Goal: Task Accomplishment & Management: Manage account settings

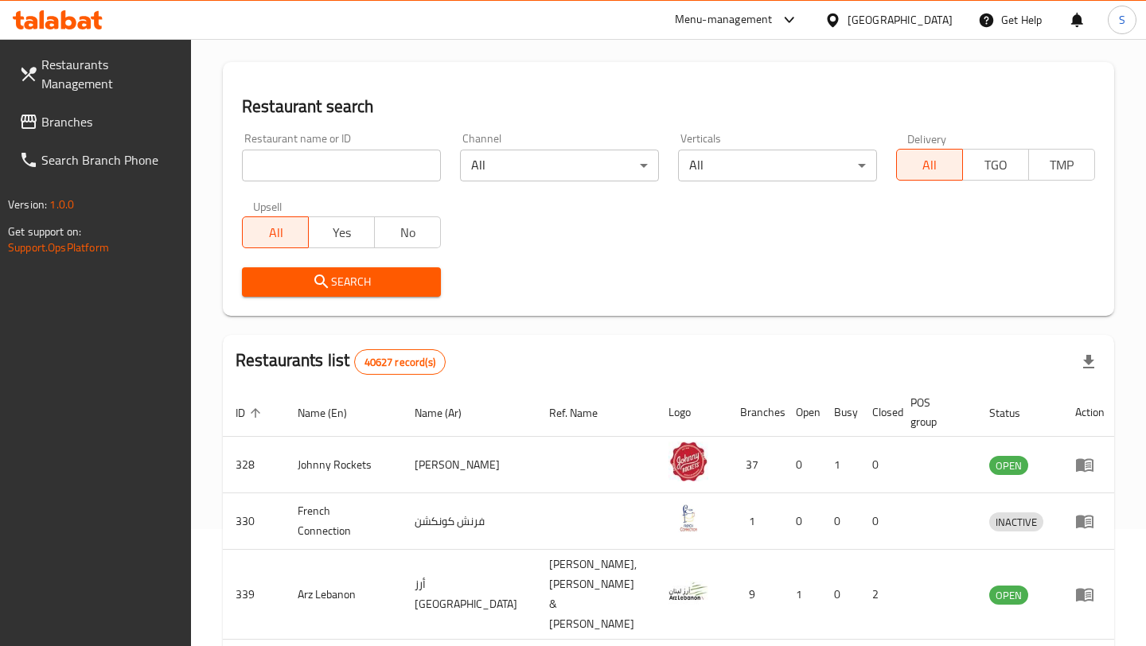
scroll to position [151, 0]
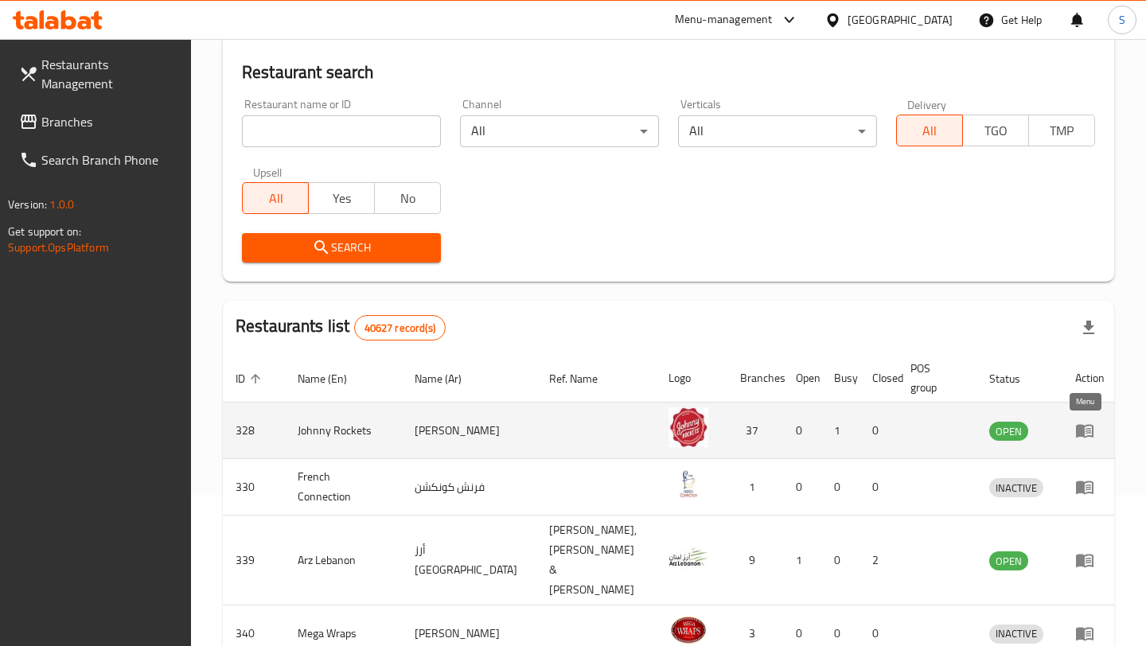
click at [1081, 430] on icon "enhanced table" at bounding box center [1085, 432] width 18 height 14
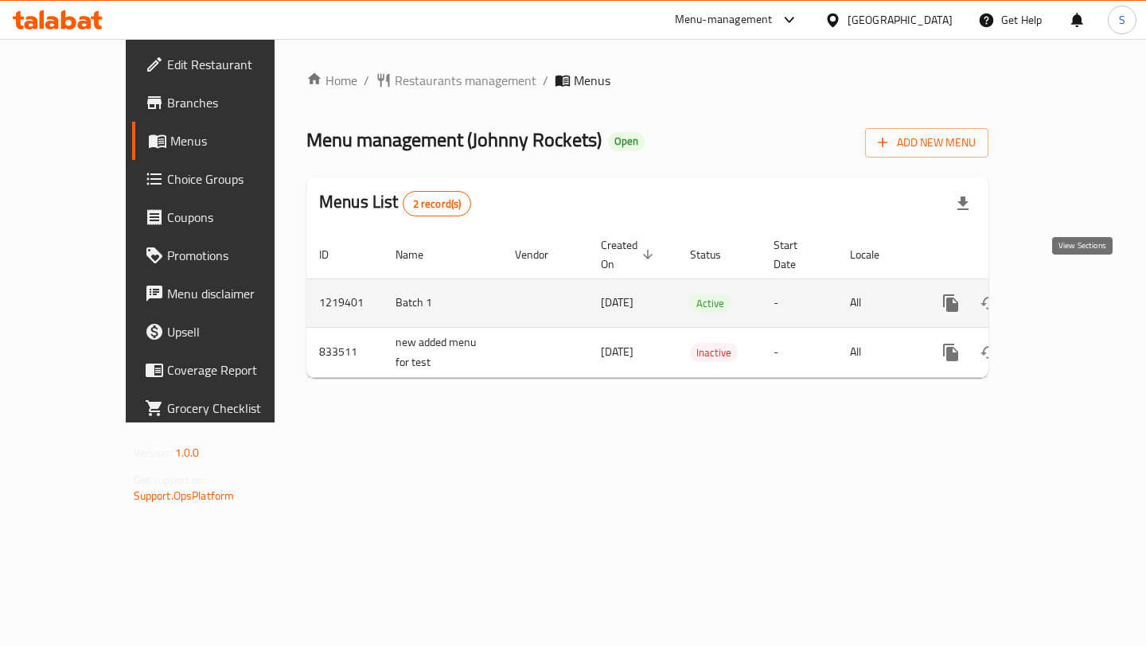
click at [1075, 294] on icon "enhanced table" at bounding box center [1065, 303] width 19 height 19
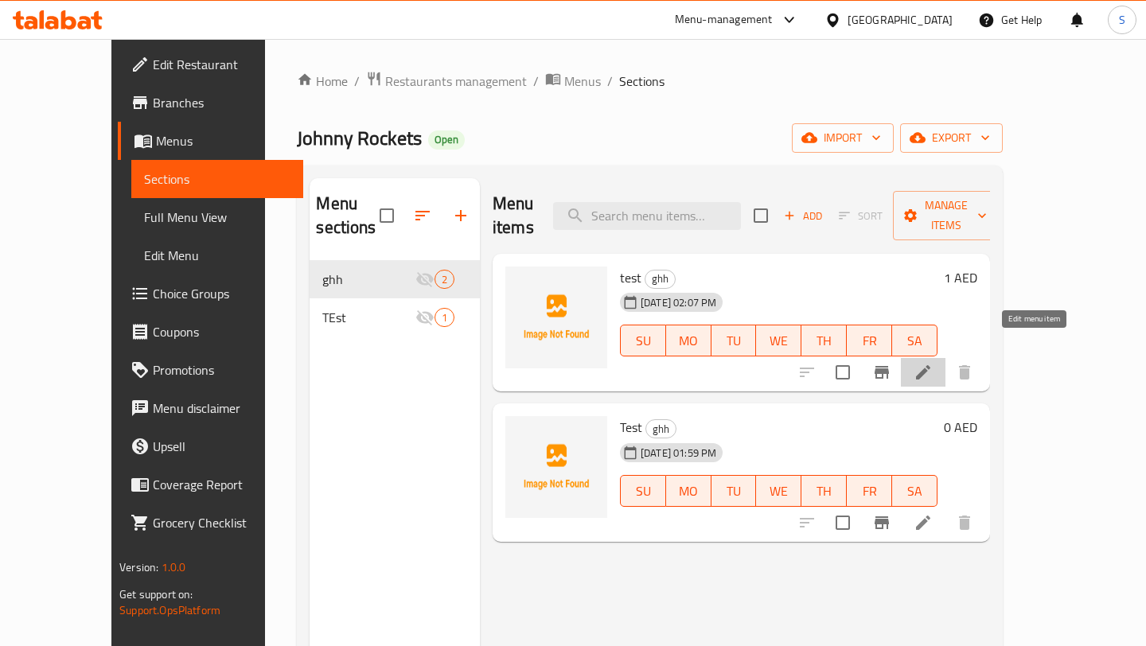
click at [933, 363] on icon at bounding box center [923, 372] width 19 height 19
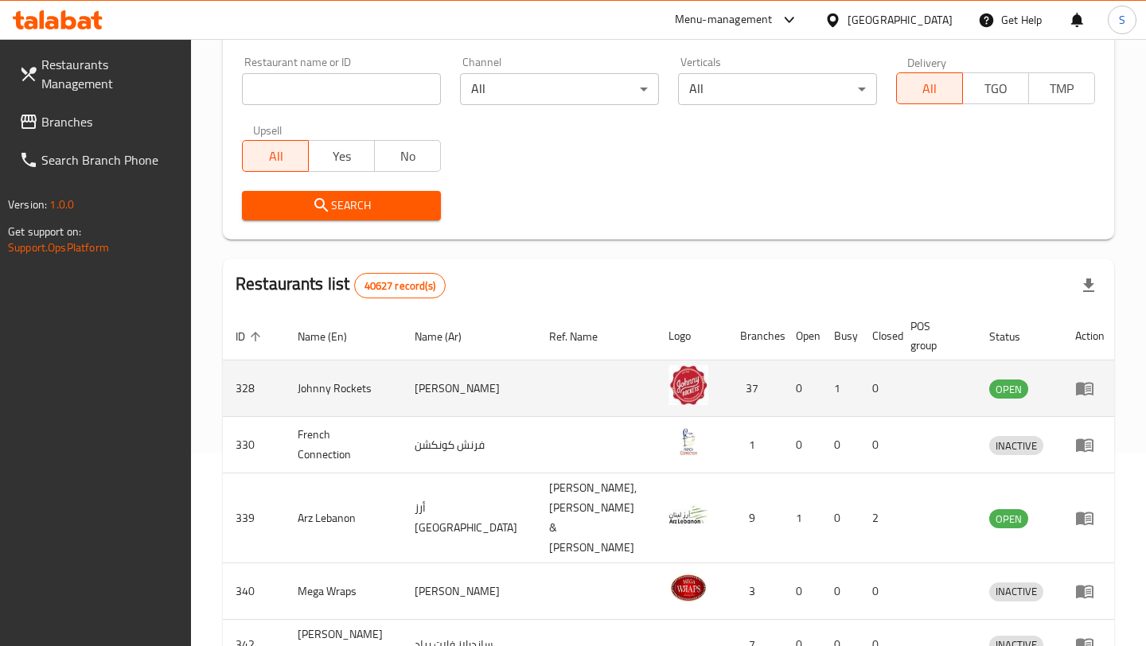
scroll to position [209, 0]
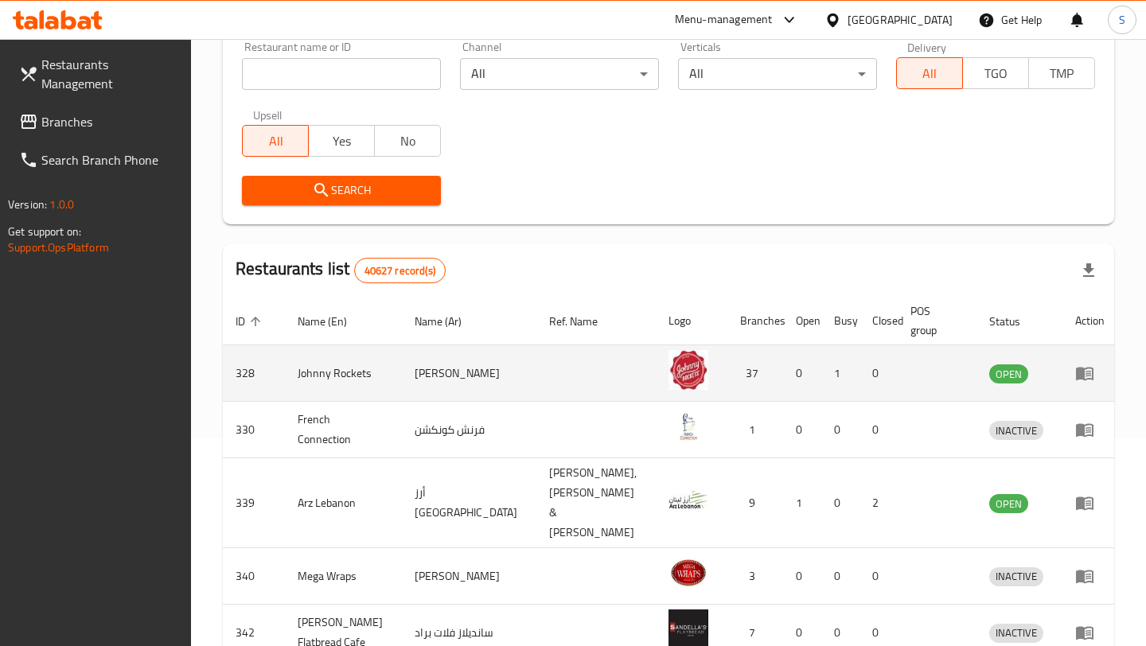
click at [1080, 372] on icon "enhanced table" at bounding box center [1085, 375] width 18 height 14
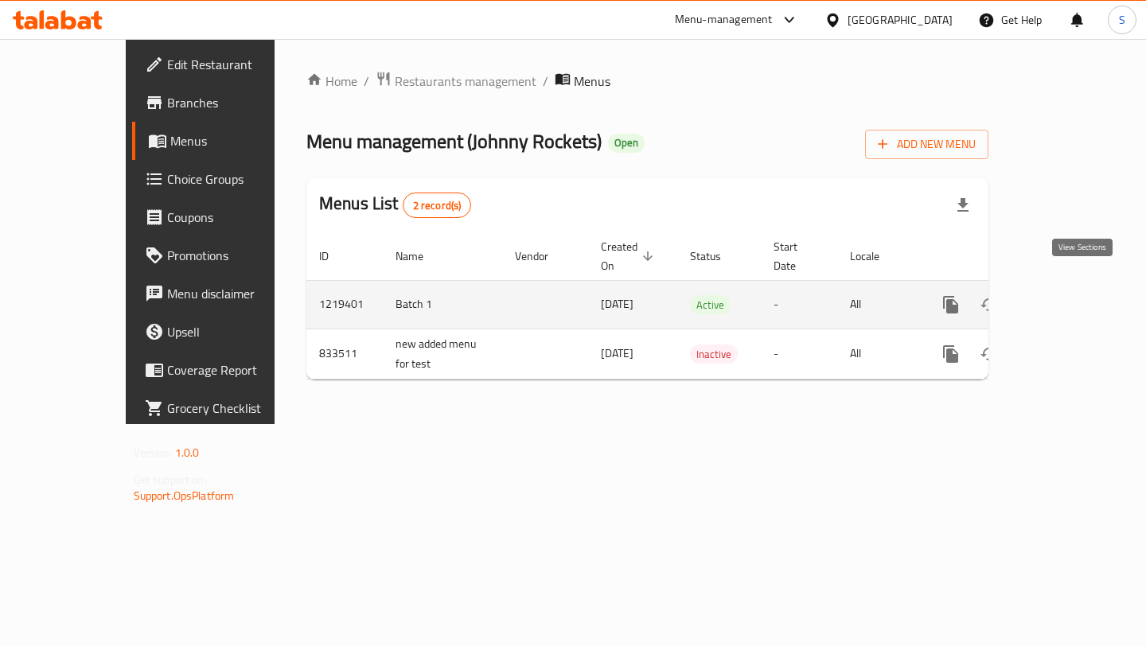
click at [1075, 295] on icon "enhanced table" at bounding box center [1065, 304] width 19 height 19
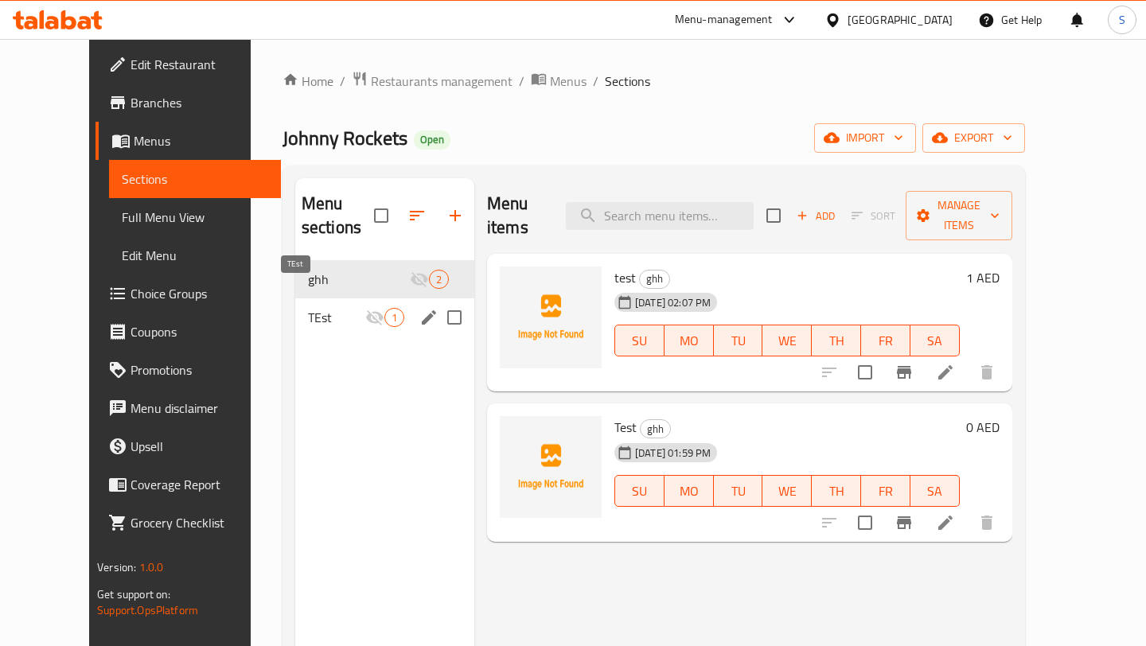
click at [324, 308] on span "TEst" at bounding box center [336, 317] width 57 height 19
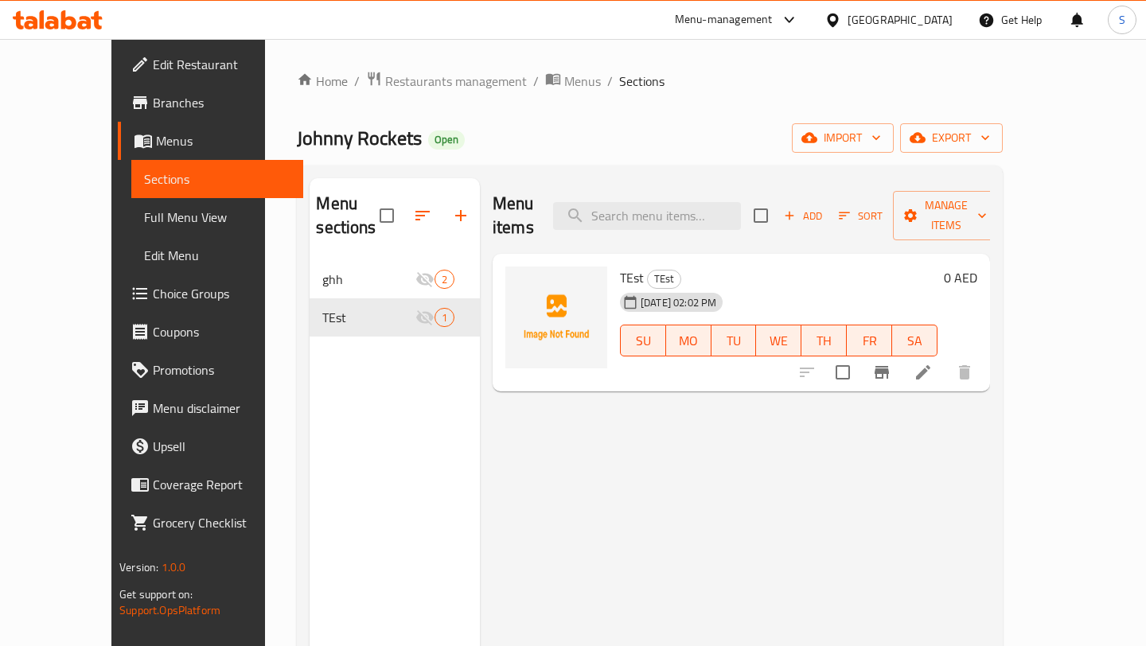
click at [846, 267] on h6 "TEst TEst" at bounding box center [779, 278] width 318 height 22
click at [933, 363] on icon at bounding box center [923, 372] width 19 height 19
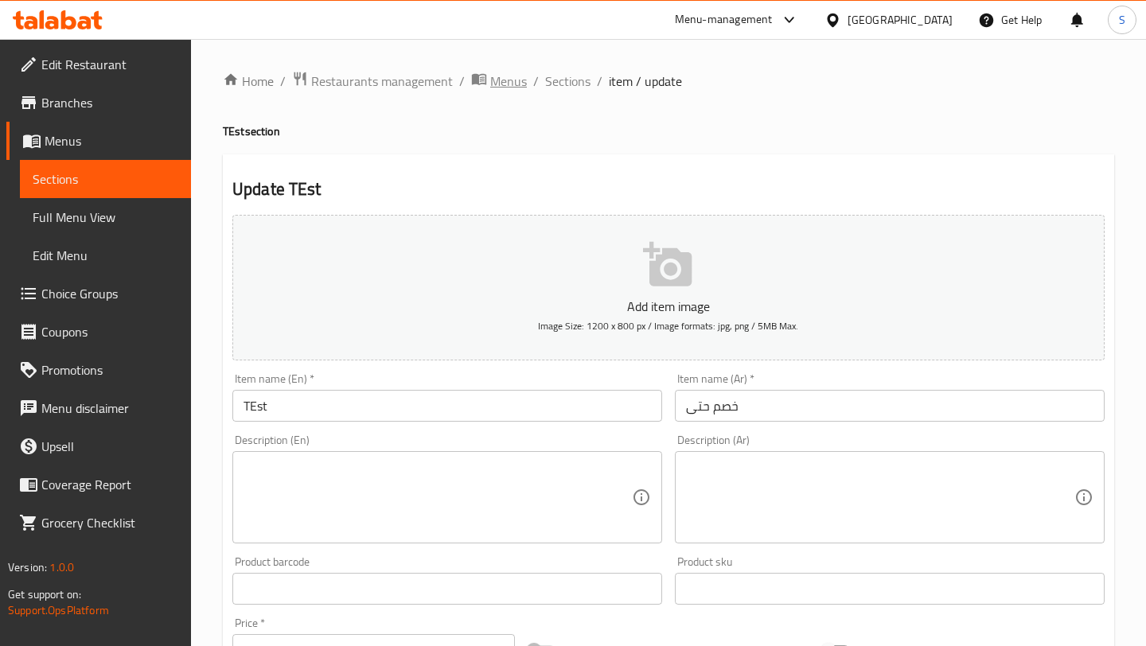
click at [499, 83] on span "Menus" at bounding box center [508, 81] width 37 height 19
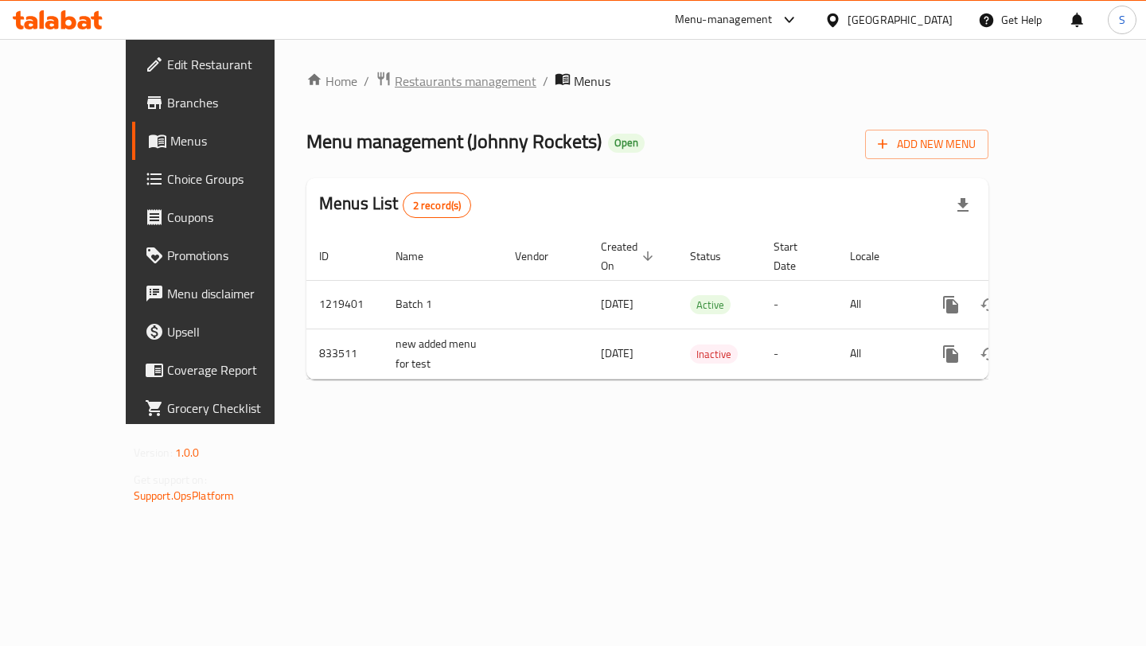
click at [430, 76] on span "Restaurants management" at bounding box center [466, 81] width 142 height 19
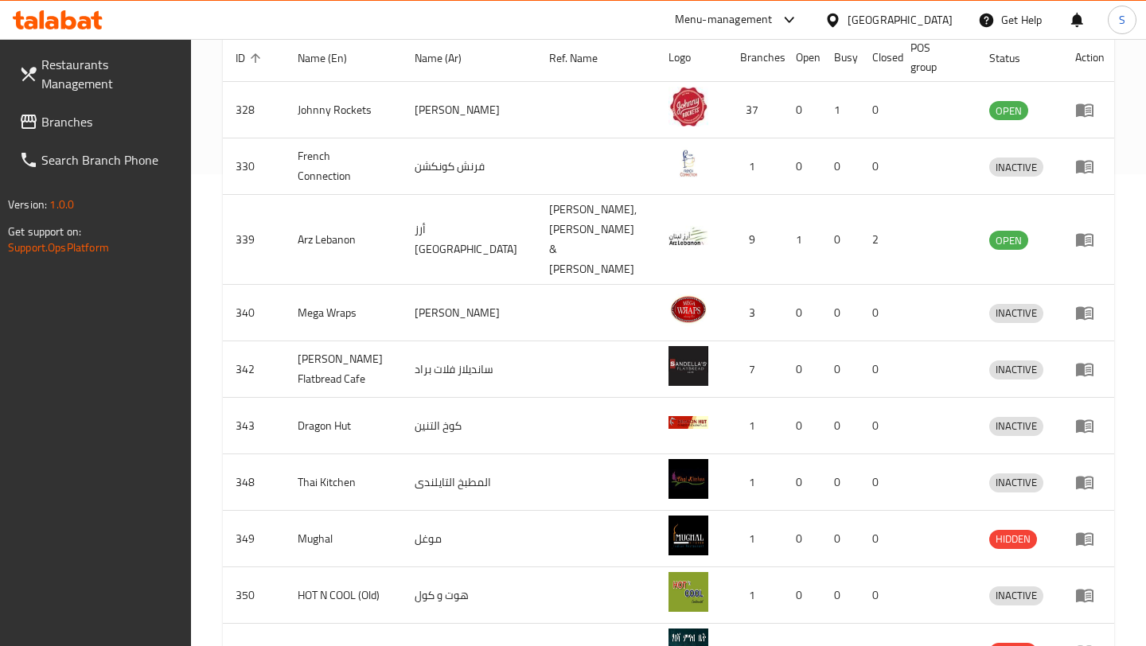
scroll to position [422, 0]
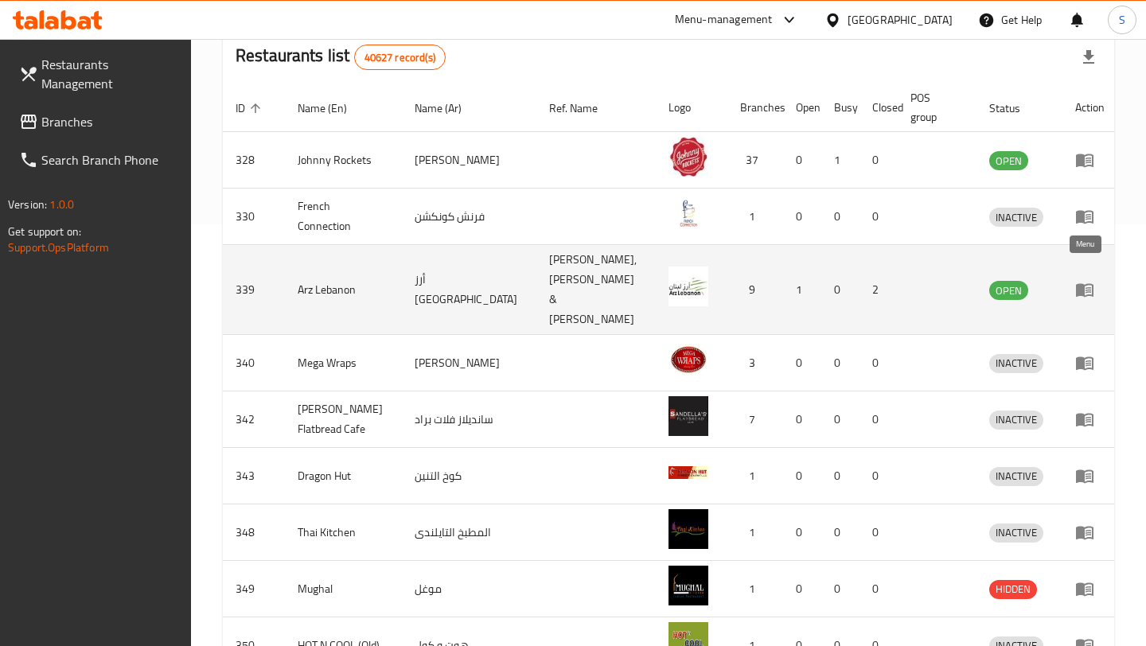
click at [1085, 284] on icon "enhanced table" at bounding box center [1085, 291] width 18 height 14
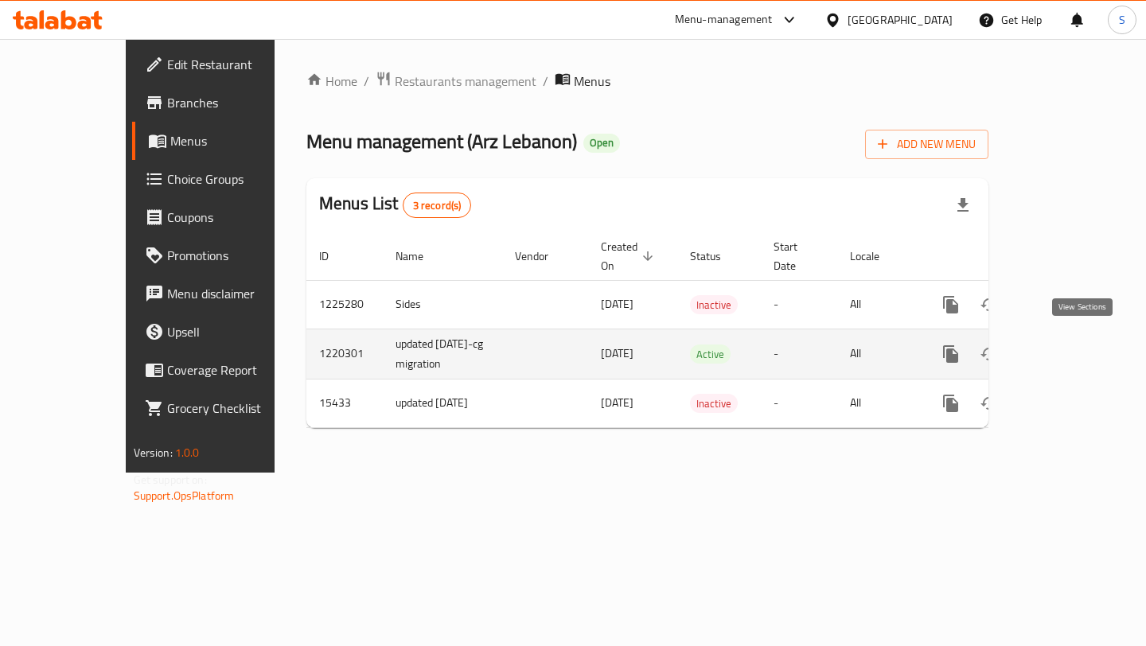
click at [1075, 350] on icon "enhanced table" at bounding box center [1065, 354] width 19 height 19
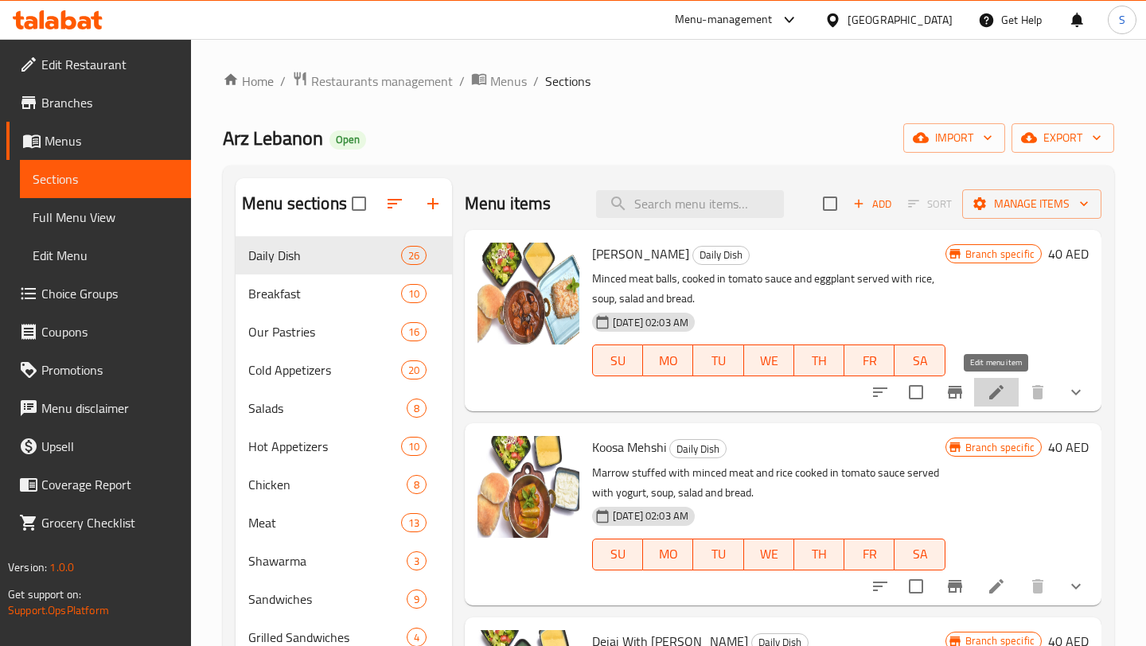
click at [995, 401] on icon at bounding box center [996, 392] width 19 height 19
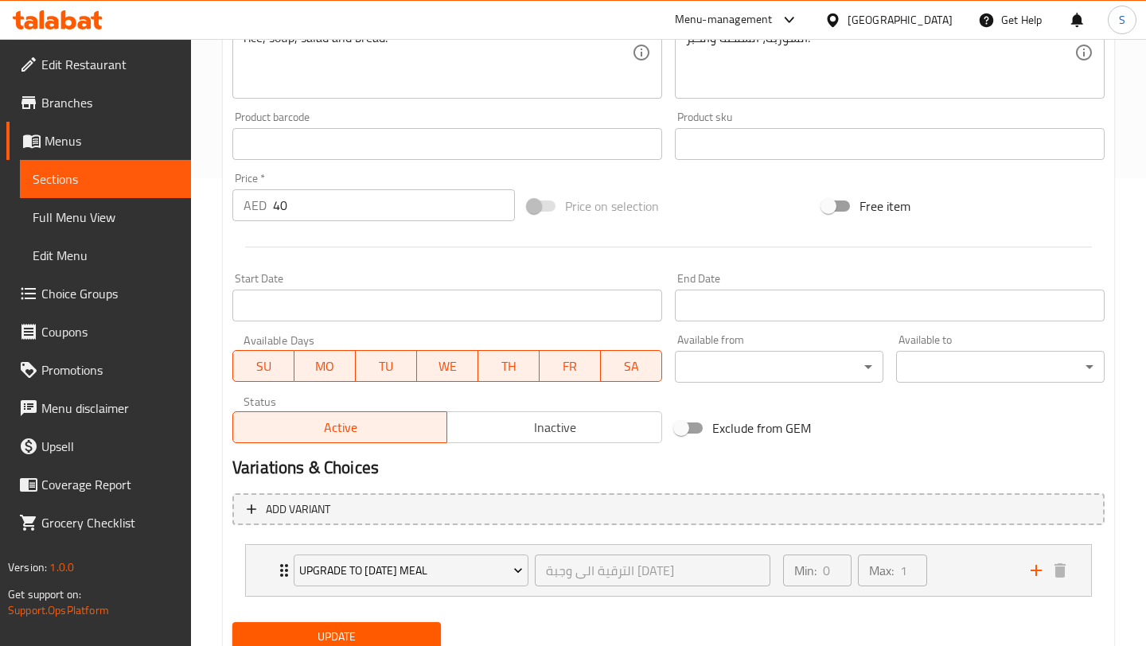
scroll to position [528, 0]
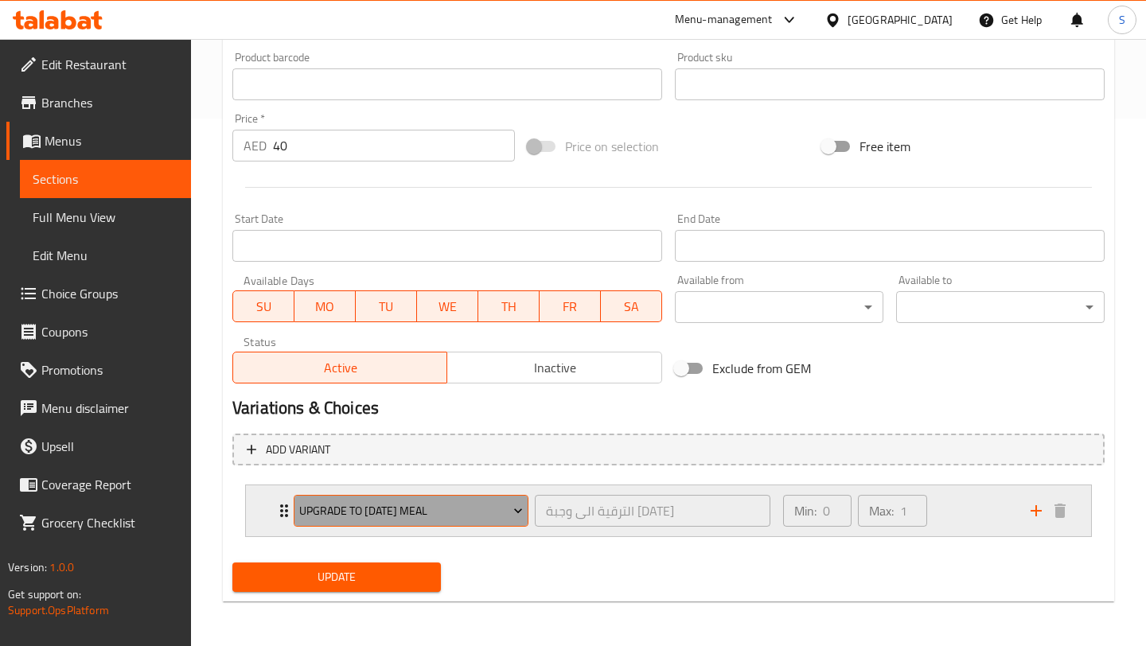
click at [517, 507] on icon "Expand" at bounding box center [518, 511] width 16 height 16
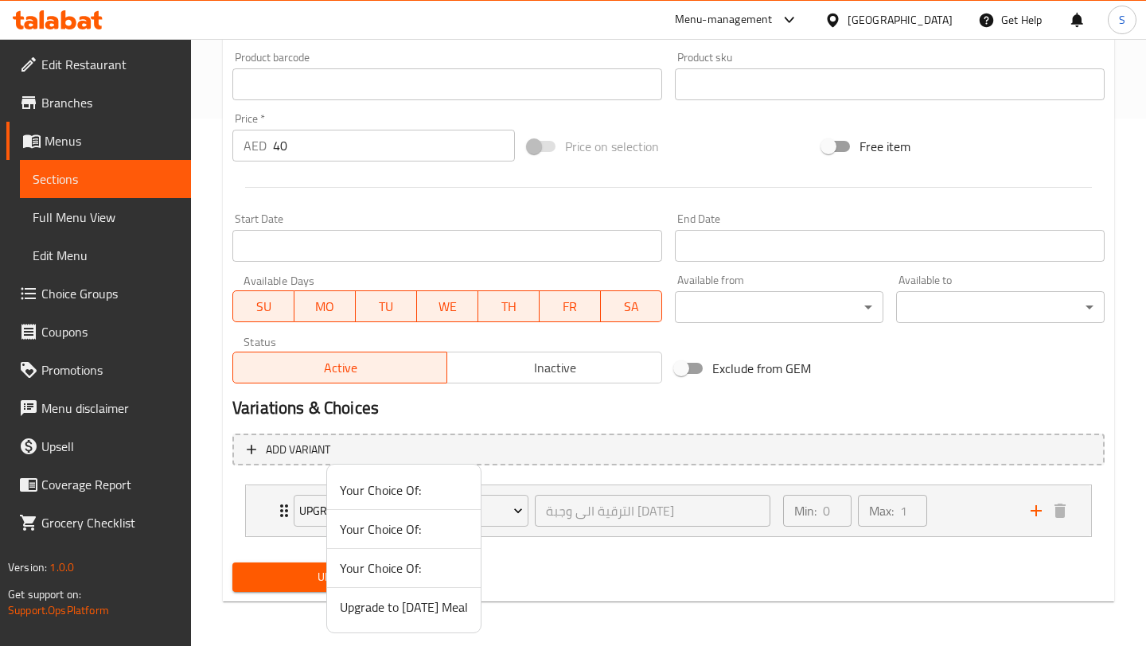
click at [552, 548] on div at bounding box center [573, 323] width 1146 height 646
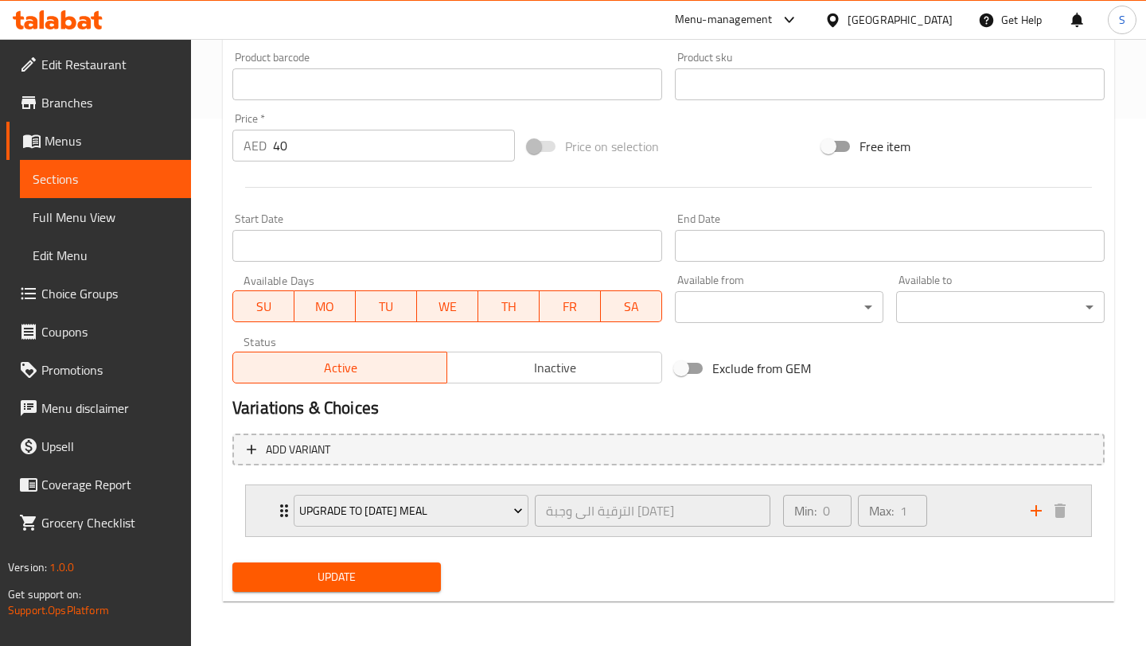
click at [475, 492] on div "Upgrade to Ramadan Meal" at bounding box center [410, 511] width 241 height 38
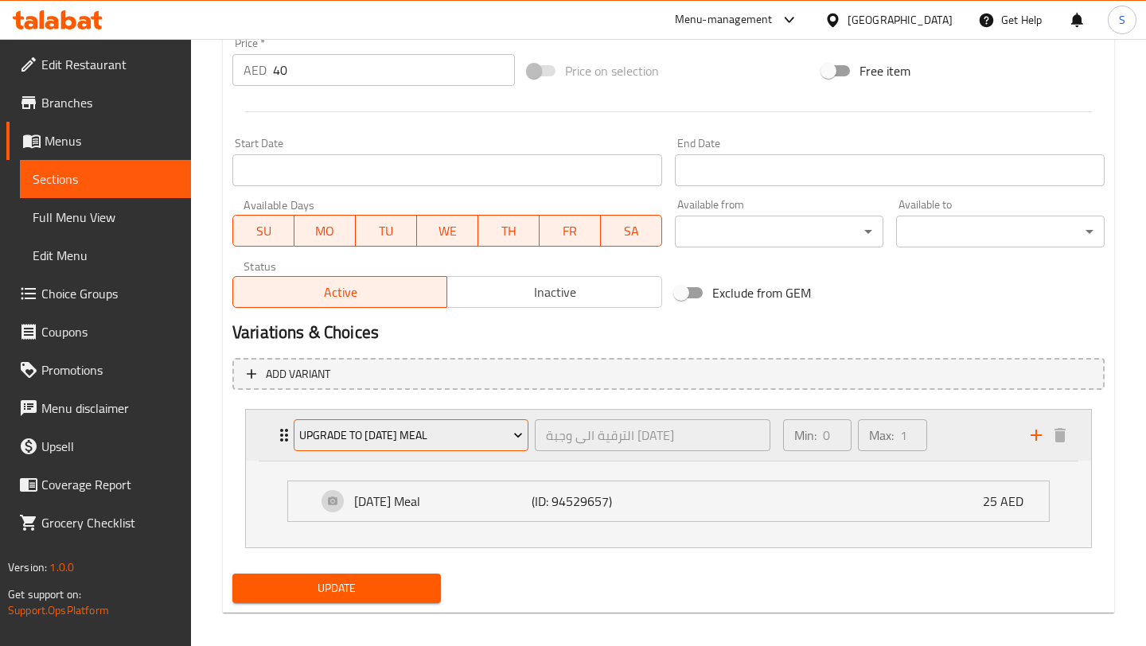
scroll to position [614, 0]
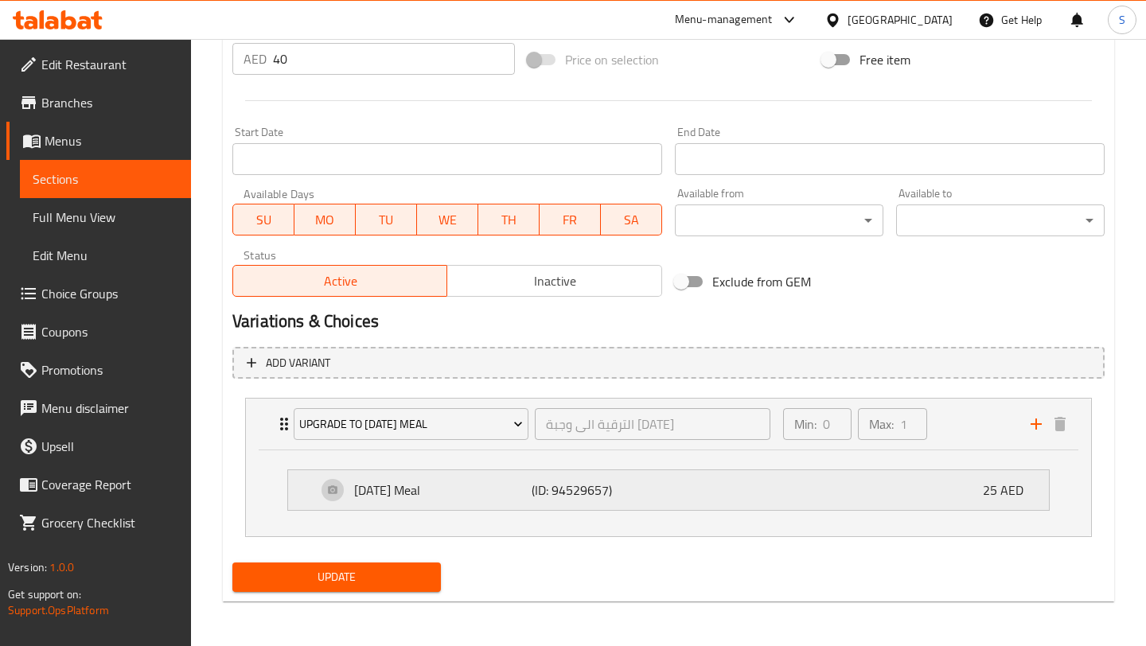
click at [487, 489] on p "Ramadan Meal" at bounding box center [442, 490] width 177 height 19
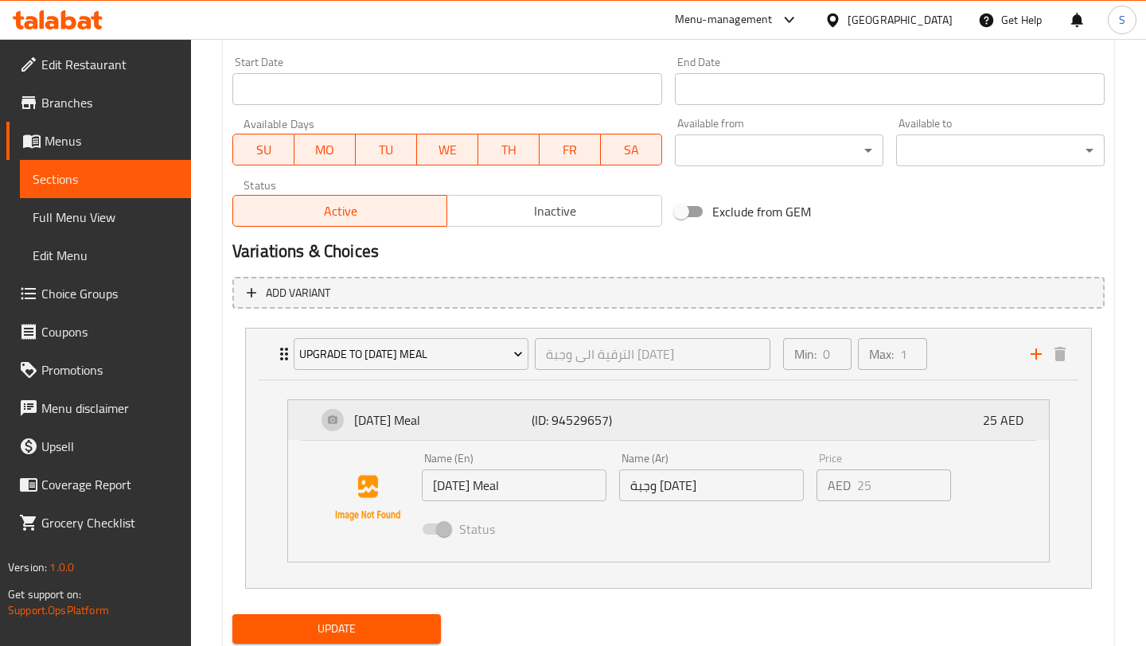
scroll to position [736, 0]
